Goal: Information Seeking & Learning: Learn about a topic

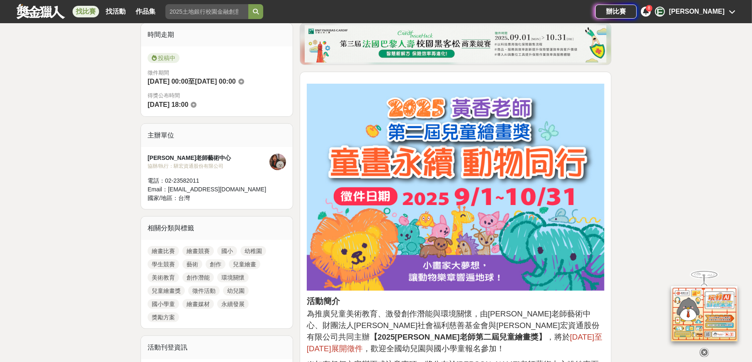
scroll to position [41, 0]
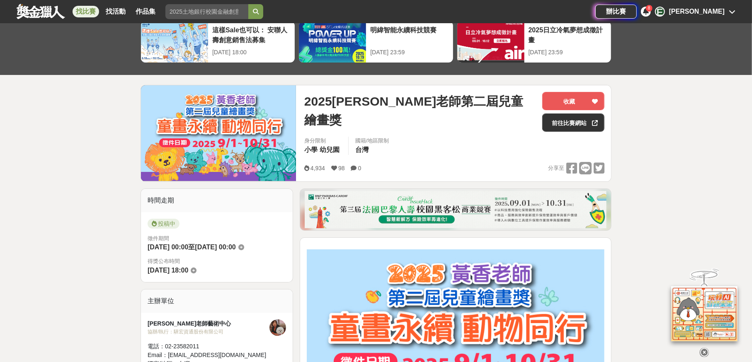
click at [51, 12] on link at bounding box center [41, 11] width 50 height 16
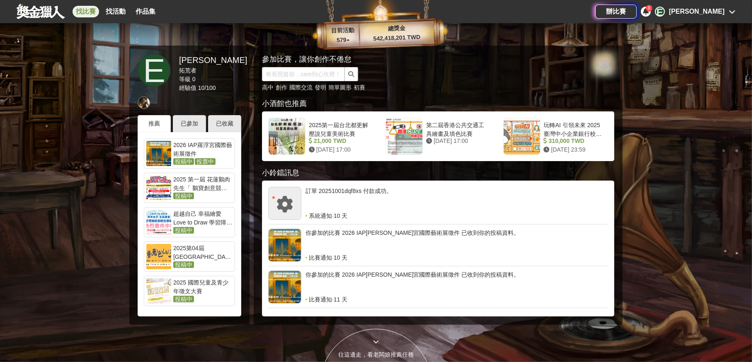
click at [88, 14] on link "找比賽" at bounding box center [86, 12] width 27 height 12
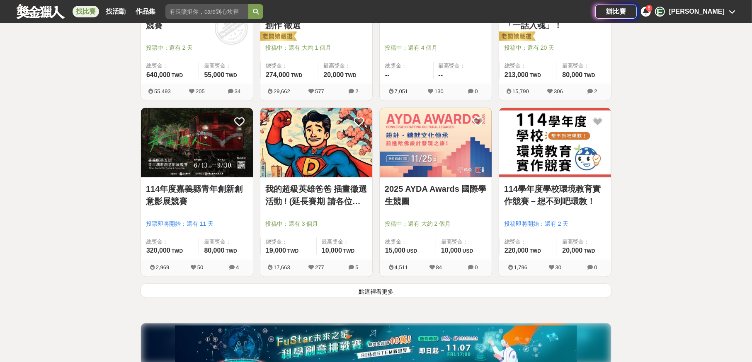
scroll to position [995, 0]
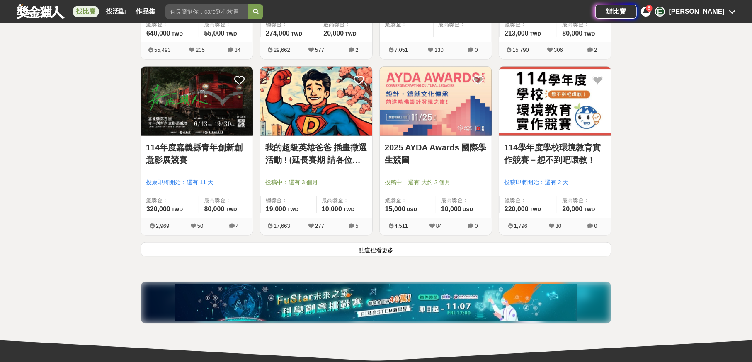
click at [421, 247] on button "點這裡看更多" at bounding box center [376, 249] width 471 height 15
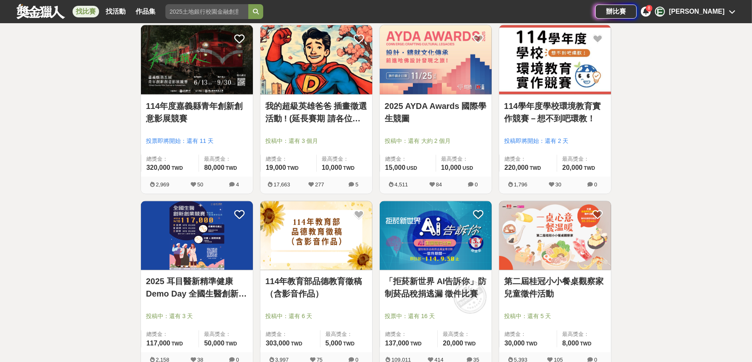
scroll to position [1202, 0]
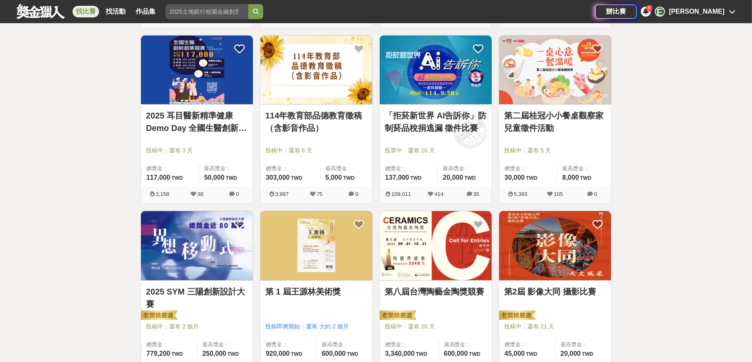
click at [601, 105] on div "第二屆桂冠小小餐桌觀察家兒童徵件活動 投稿中：還有 5 天 總獎金： 30,000 30,000 TWD 最高獎金： 8,000 TWD" at bounding box center [555, 146] width 112 height 82
click at [576, 143] on div "第二屆桂冠小小餐桌觀察家兒童徵件活動 投稿中：還有 5 天 總獎金： 30,000 30,000 TWD 最高獎金： 8,000 TWD" at bounding box center [555, 146] width 112 height 82
click at [533, 129] on link "第二屆桂冠小小餐桌觀察家兒童徵件活動" at bounding box center [555, 122] width 102 height 25
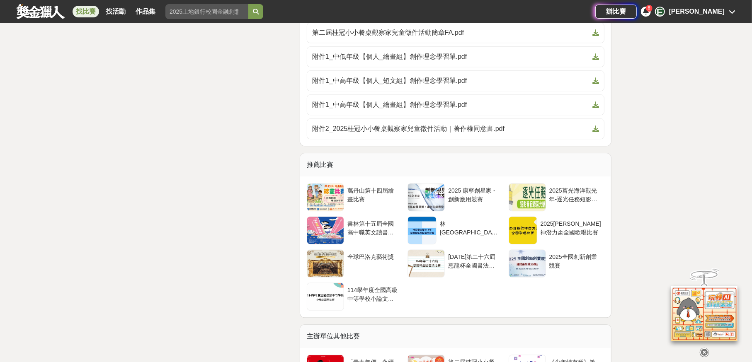
scroll to position [1948, 0]
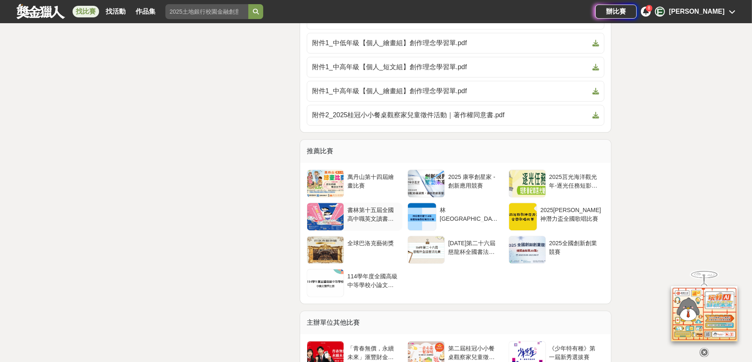
click at [373, 216] on div "書林第十五屆全國高中職英文讀書心得比賽" at bounding box center [373, 217] width 58 height 28
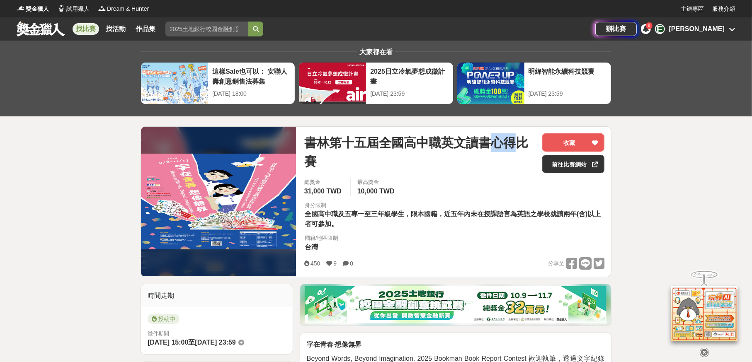
drag, startPoint x: 491, startPoint y: 144, endPoint x: 516, endPoint y: 144, distance: 24.5
click at [516, 144] on span "書林第十五屆全國高中職英文讀書心得比賽" at bounding box center [419, 151] width 231 height 37
copy span "心得"
click at [177, 29] on input "search" at bounding box center [206, 29] width 83 height 15
paste input "心得"
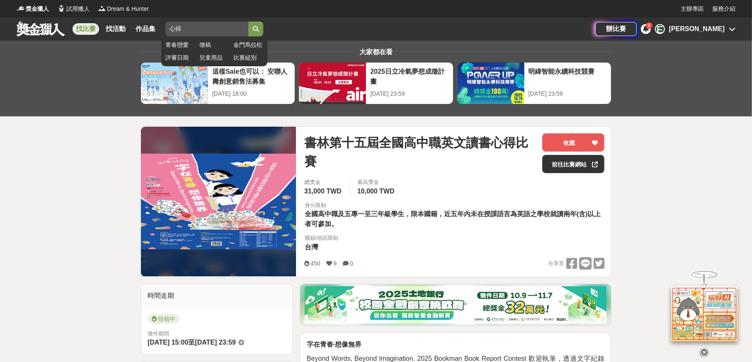
type input "心得"
click at [256, 31] on button "submit" at bounding box center [255, 29] width 15 height 15
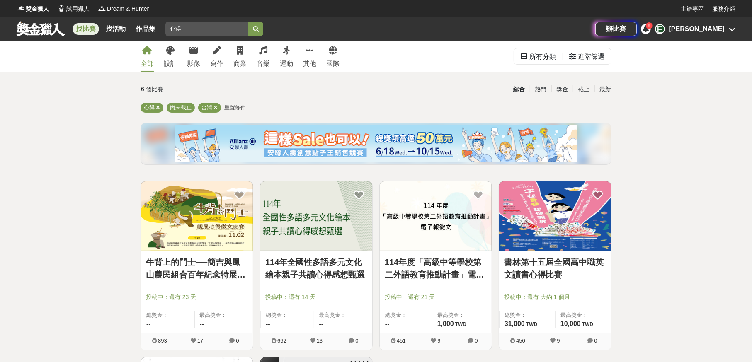
click at [32, 26] on link at bounding box center [41, 29] width 50 height 16
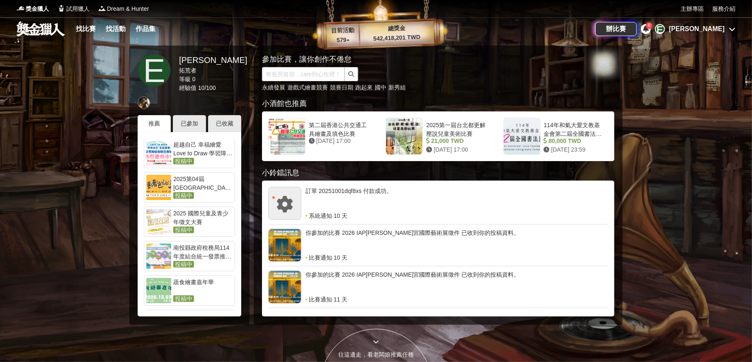
scroll to position [83, 0]
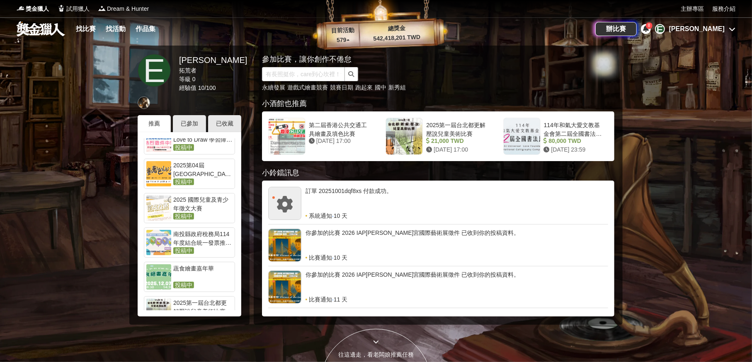
click at [220, 201] on div "2025 國際兒童及青少年徵文大賽" at bounding box center [202, 204] width 59 height 17
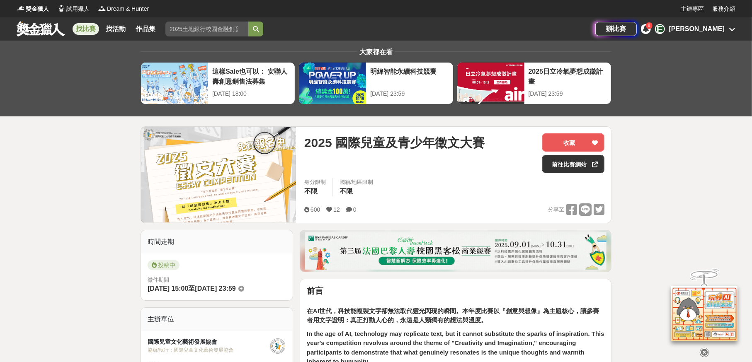
click at [48, 27] on link at bounding box center [41, 29] width 50 height 16
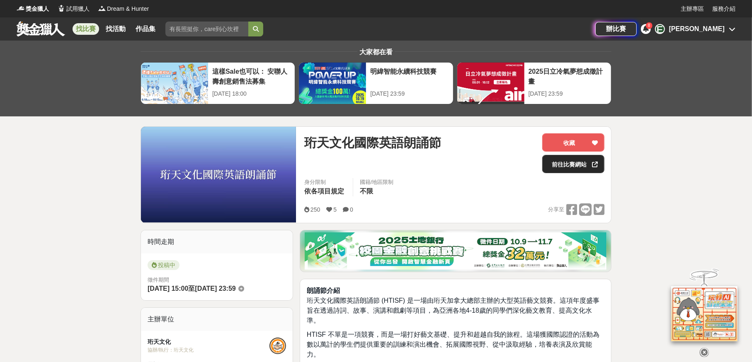
click at [549, 168] on link "前往比賽網站" at bounding box center [573, 164] width 62 height 18
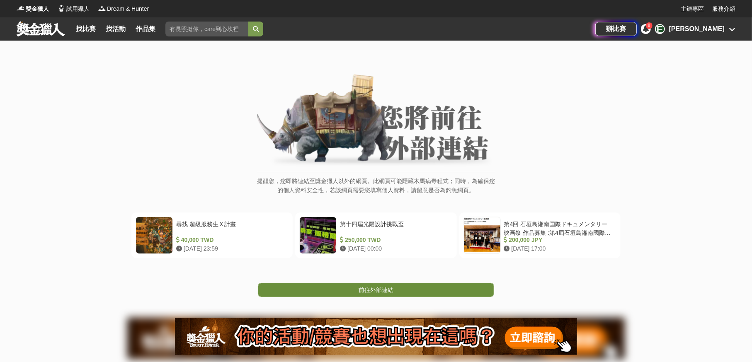
click at [384, 288] on span "前往外部連結" at bounding box center [376, 290] width 35 height 7
